Goal: Transaction & Acquisition: Purchase product/service

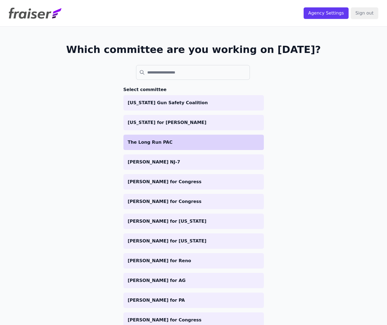
click at [183, 143] on p "The Long Run PAC" at bounding box center [194, 142] width 132 height 7
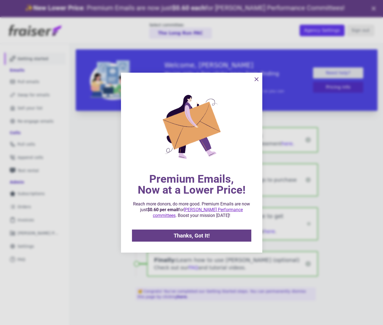
click at [257, 80] on icon "information" at bounding box center [256, 79] width 3 height 3
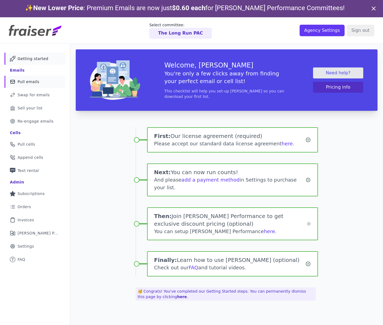
click at [40, 80] on link "Mail Icon Outline of a mail envelope Pull emails" at bounding box center [34, 82] width 61 height 12
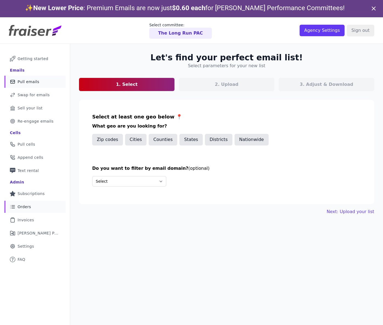
click at [34, 206] on link "List Icon Outline of bulleted list Orders" at bounding box center [34, 207] width 61 height 12
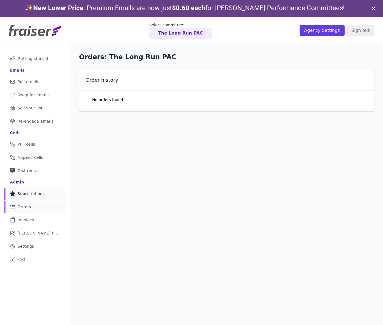
click at [37, 187] on link "Star Icon Full Star Subscriptions" at bounding box center [34, 193] width 61 height 12
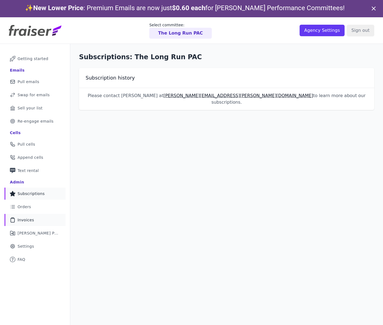
click at [30, 221] on span "Invoices" at bounding box center [26, 219] width 16 height 5
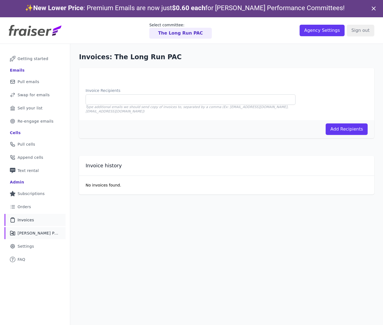
click at [33, 220] on link "Clipboard Icon Outline of a clipboard Invoices" at bounding box center [34, 220] width 61 height 12
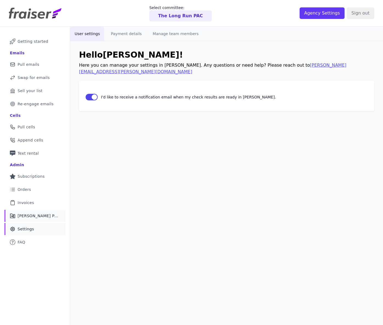
click at [38, 216] on link "Share Icon Outline of a share [PERSON_NAME] Performance" at bounding box center [34, 216] width 61 height 12
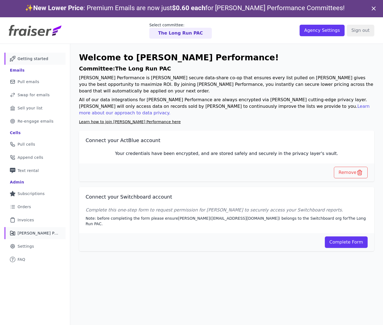
click at [48, 58] on link "Mail Icon Outline of a mail envelope Getting started" at bounding box center [34, 59] width 61 height 12
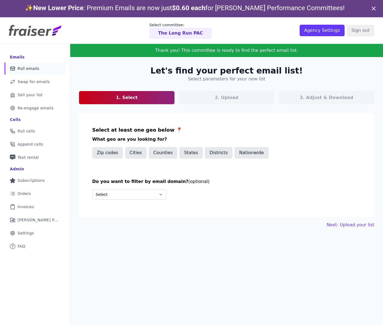
click at [221, 98] on p "2. Upload" at bounding box center [227, 97] width 24 height 7
click at [183, 152] on button "States" at bounding box center [190, 153] width 23 height 12
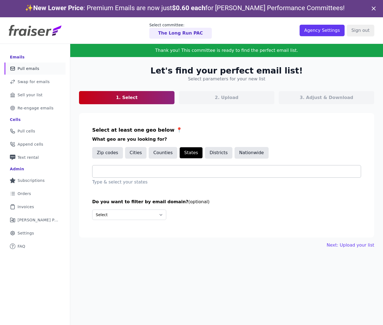
click at [152, 172] on input "text" at bounding box center [229, 171] width 264 height 7
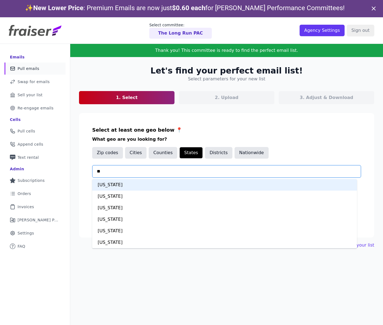
type input "***"
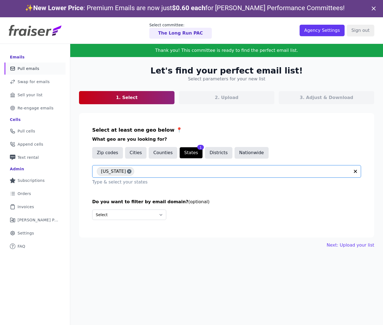
click at [355, 241] on div "Let's find your perfect email list! Select parameters for your new list 1. Sele…" at bounding box center [226, 157] width 312 height 200
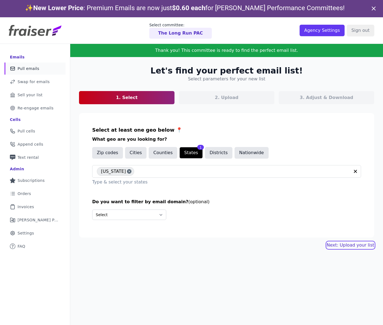
click at [357, 246] on link "Next: Upload your list" at bounding box center [349, 245] width 47 height 7
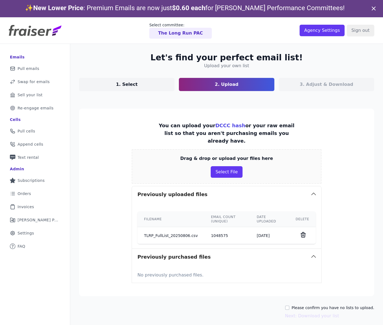
click at [305, 305] on label "Please confirm you have no lists to upload." at bounding box center [332, 307] width 82 height 5
click at [289, 305] on input "Please confirm you have no lists to upload." at bounding box center [287, 307] width 4 height 4
click at [310, 305] on label "Please confirm you have no lists to upload." at bounding box center [332, 307] width 82 height 5
click at [289, 305] on input "Please confirm you have no lists to upload." at bounding box center [287, 307] width 4 height 4
click at [165, 218] on th "Filename" at bounding box center [170, 219] width 67 height 16
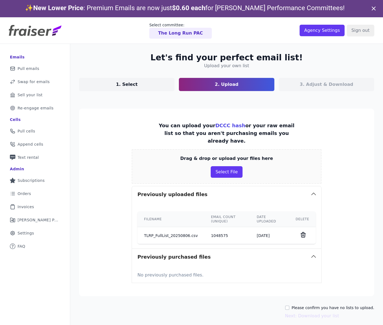
click at [164, 227] on td "TLRP_FullList_20250806.csv" at bounding box center [170, 235] width 67 height 17
click at [215, 228] on td "1048575" at bounding box center [227, 235] width 46 height 17
click at [267, 230] on td "8/7/2025" at bounding box center [269, 235] width 39 height 17
click at [311, 193] on icon "button" at bounding box center [313, 194] width 4 height 2
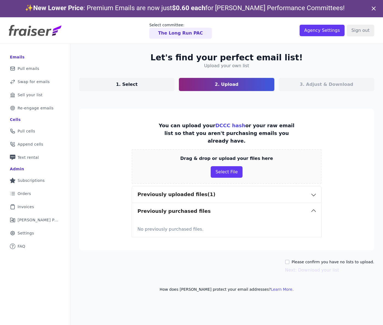
click at [311, 192] on icon "button" at bounding box center [313, 195] width 7 height 7
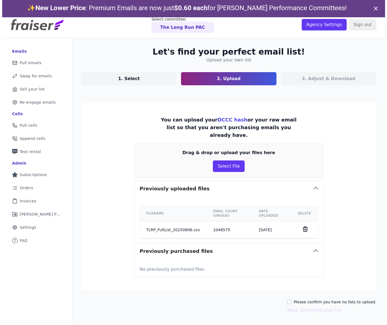
scroll to position [27, 0]
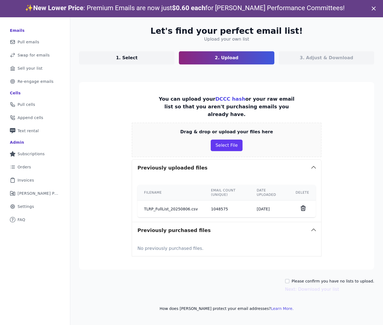
click at [293, 278] on label "Please confirm you have no lists to upload." at bounding box center [332, 280] width 82 height 5
click at [289, 279] on input "Please confirm you have no lists to upload." at bounding box center [287, 281] width 4 height 4
checkbox input "true"
click at [316, 286] on button "Next: Download your list" at bounding box center [312, 289] width 54 height 7
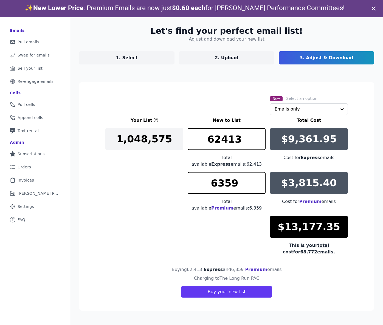
click at [375, 10] on icon at bounding box center [373, 8] width 7 height 7
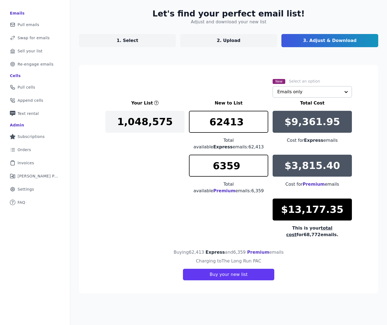
click at [311, 93] on input "text" at bounding box center [308, 91] width 63 height 11
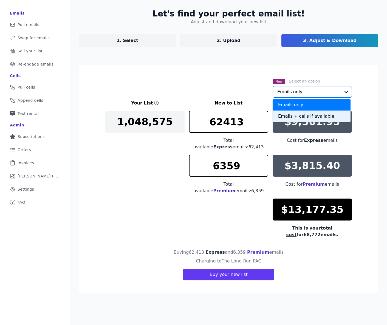
click at [309, 118] on div "Emails + cells if available" at bounding box center [311, 116] width 78 height 12
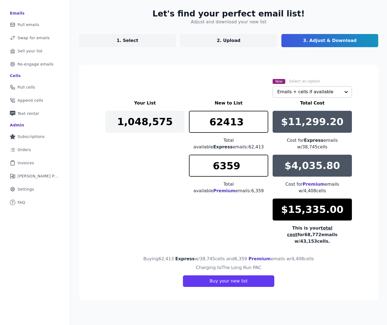
click at [199, 104] on h3 "New to List" at bounding box center [228, 103] width 79 height 7
click at [217, 37] on p "2. Upload" at bounding box center [229, 40] width 24 height 7
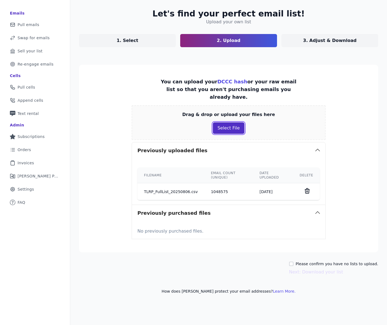
click at [235, 122] on button "Select File" at bounding box center [229, 128] width 32 height 12
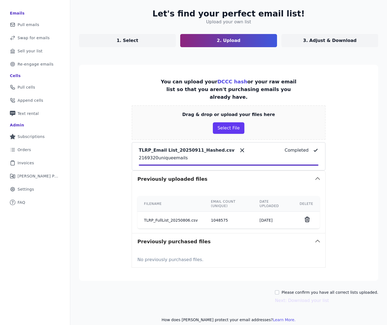
click at [348, 97] on section "You can upload your DCCC hash or your raw email list so that you aren't purchas…" at bounding box center [228, 173] width 299 height 216
click at [279, 290] on input "Please confirm you have all correct lists uploaded." at bounding box center [277, 292] width 4 height 4
checkbox input "true"
click at [308, 297] on button "Next: Download your list" at bounding box center [302, 300] width 54 height 7
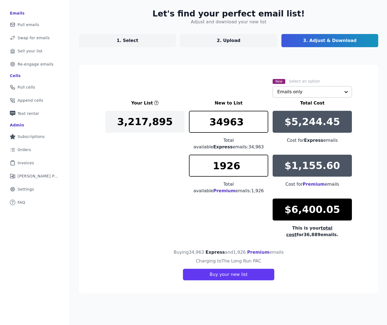
click at [286, 95] on input "text" at bounding box center [308, 91] width 63 height 11
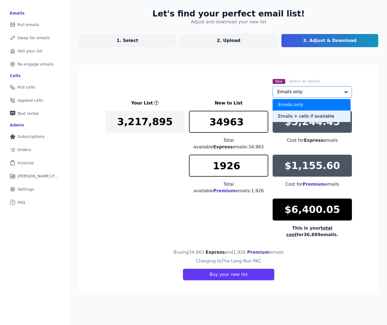
click at [283, 115] on div "Emails + cells if available" at bounding box center [311, 116] width 78 height 12
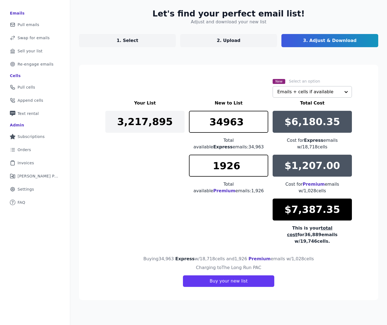
click at [249, 96] on div "New Select an option Emails + cells if available" at bounding box center [228, 88] width 246 height 20
click at [232, 40] on p "2. Upload" at bounding box center [229, 40] width 24 height 7
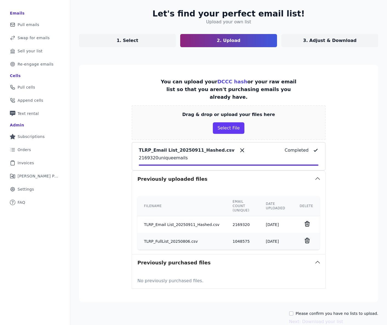
click at [304, 237] on icon at bounding box center [307, 240] width 7 height 7
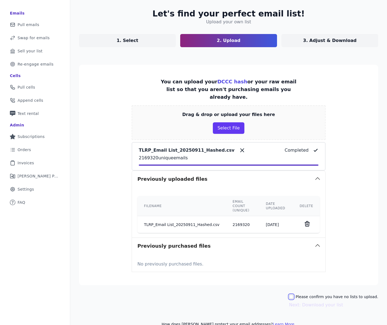
click at [292, 294] on input "Please confirm you have no lists to upload." at bounding box center [291, 296] width 4 height 4
checkbox input "true"
click at [303, 301] on button "Next: Download your list" at bounding box center [316, 304] width 54 height 7
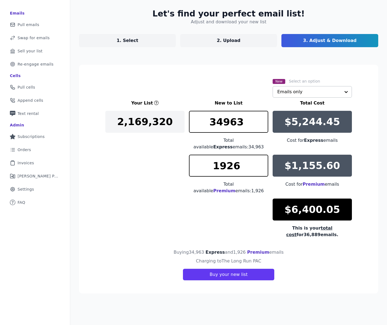
click at [303, 93] on input "text" at bounding box center [308, 91] width 63 height 11
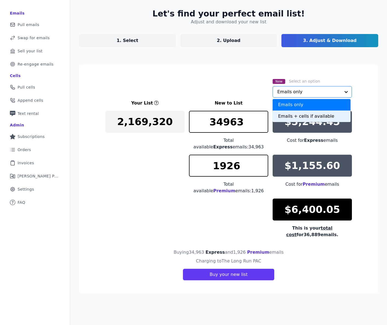
click at [298, 115] on div "Emails + cells if available" at bounding box center [311, 116] width 78 height 12
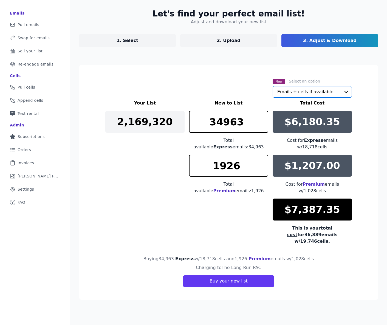
click at [131, 216] on div "Your List New to List Total Cost 2,169,320 34963 Total available Express emails…" at bounding box center [228, 172] width 246 height 145
drag, startPoint x: 331, startPoint y: 210, endPoint x: 289, endPoint y: 207, distance: 42.3
click at [289, 207] on p "$7,387.35" at bounding box center [312, 209] width 56 height 11
copy p "7,387.35"
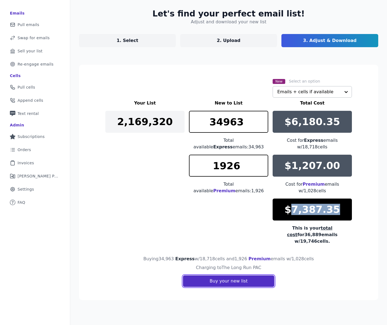
click at [245, 276] on button "Buy your new list" at bounding box center [228, 281] width 91 height 12
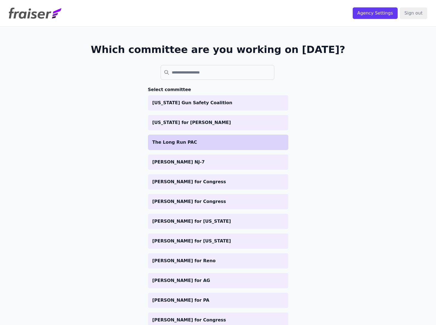
click at [193, 143] on p "The Long Run PAC" at bounding box center [218, 142] width 132 height 7
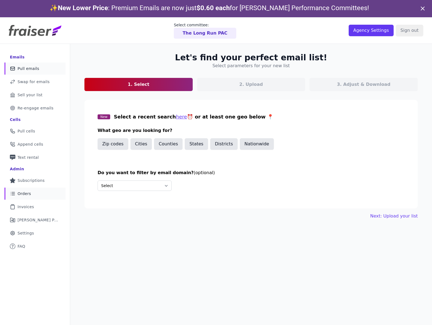
click at [30, 195] on span "Orders" at bounding box center [24, 193] width 13 height 5
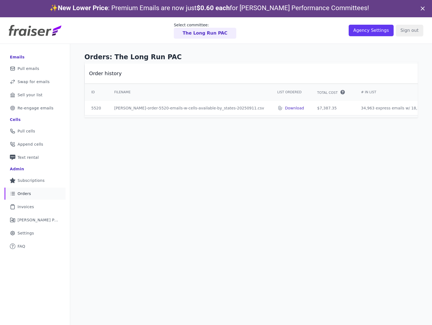
click at [285, 105] on p "Download" at bounding box center [294, 107] width 19 height 5
